Goal: Navigation & Orientation: Go to known website

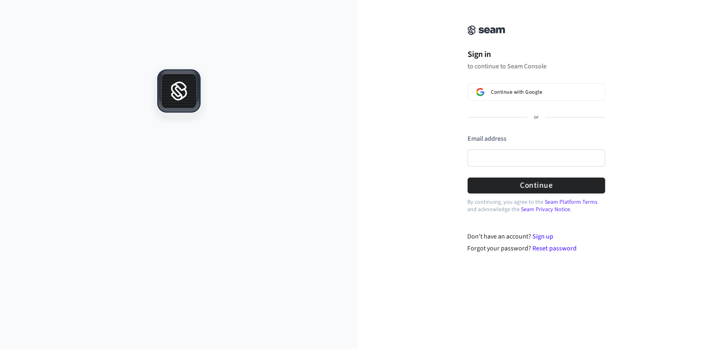
click at [414, 83] on div "Sign in to continue to Seam Console Continue with Google or Email address Passw…" at bounding box center [537, 132] width 358 height 244
